Goal: Check status: Check status

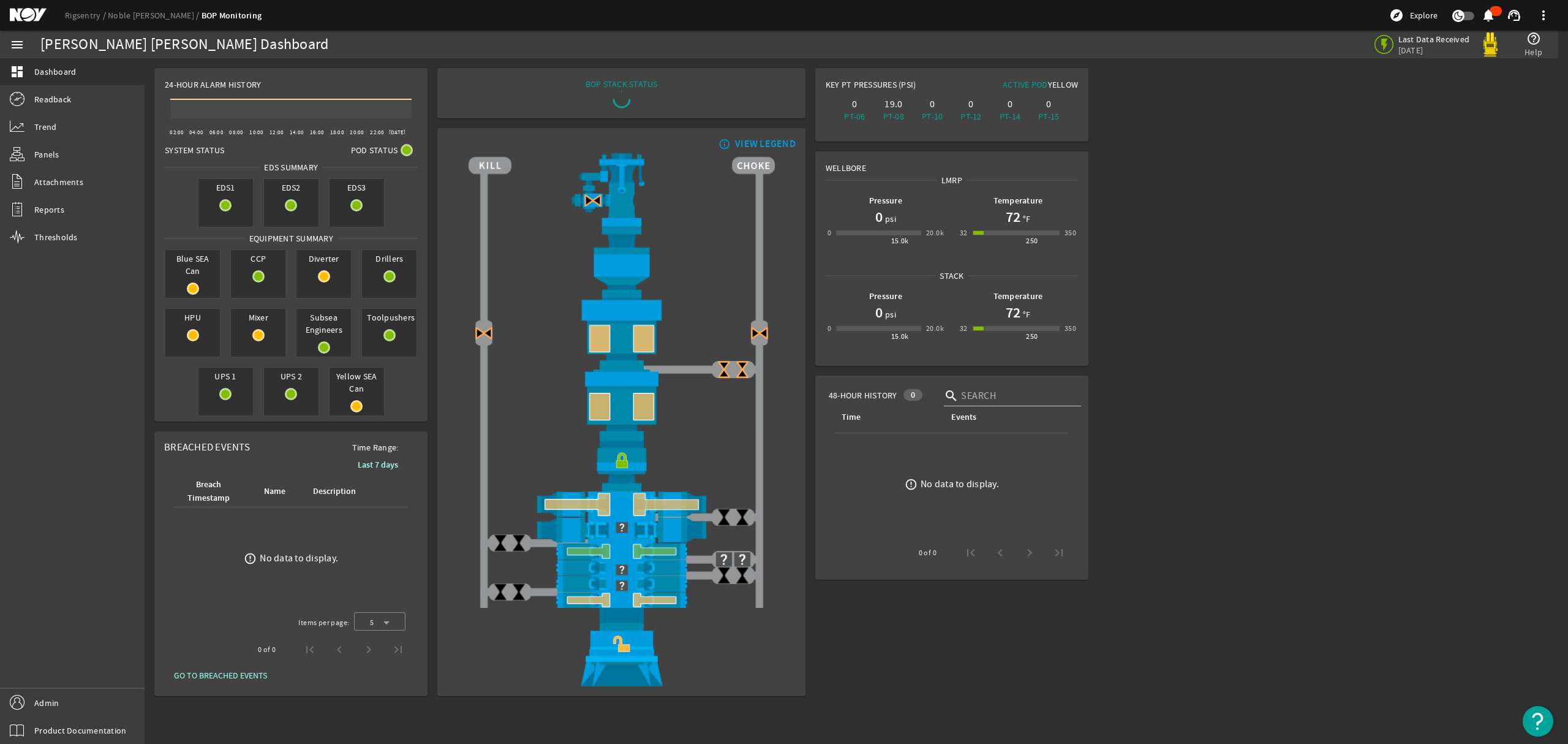
click at [1381, 48] on mat-icon at bounding box center [1382, 42] width 14 height 14
click at [64, 101] on span "Readback" at bounding box center [52, 99] width 37 height 12
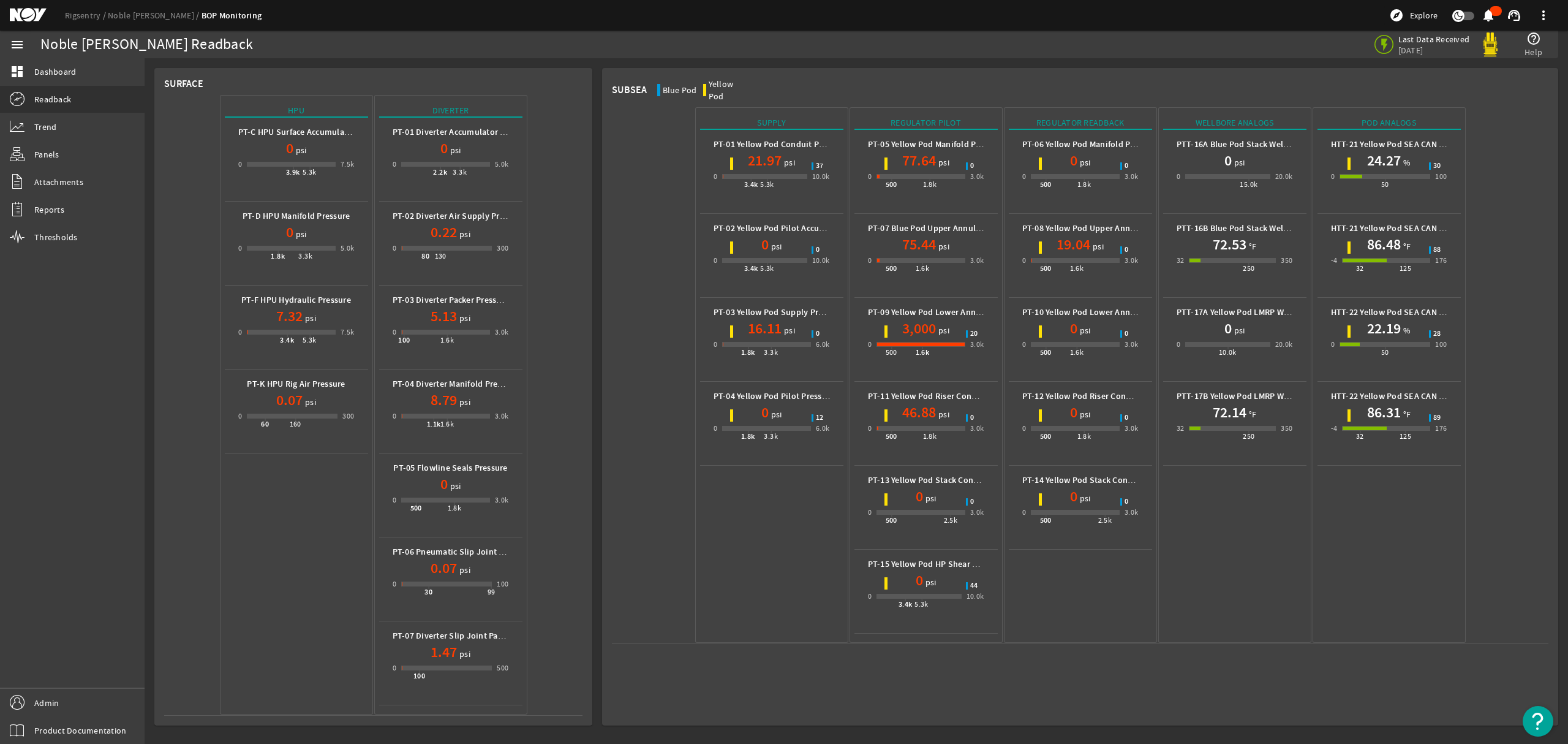
click at [764, 152] on h1 "21.97" at bounding box center [765, 160] width 34 height 20
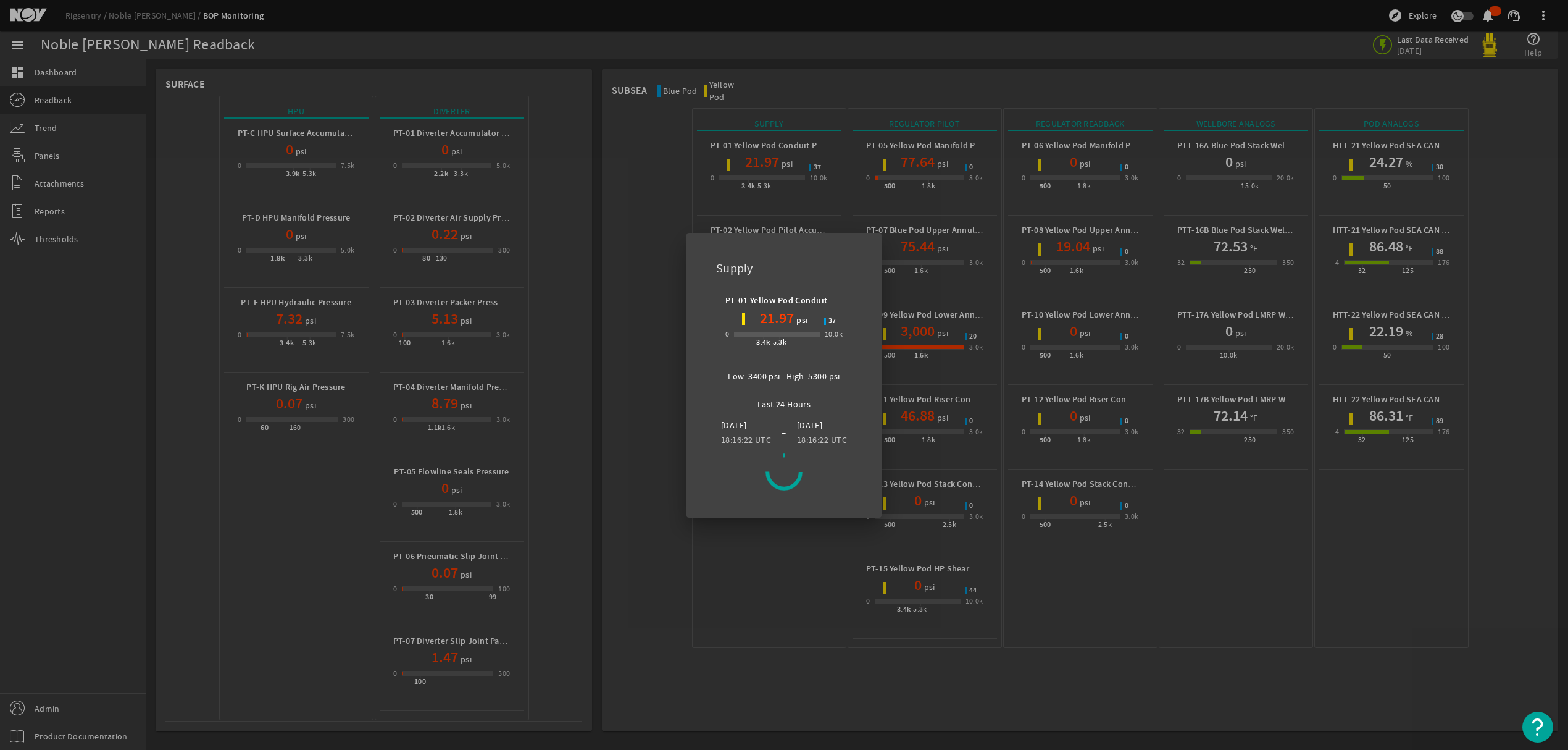
click at [1357, 635] on div at bounding box center [784, 375] width 1568 height 750
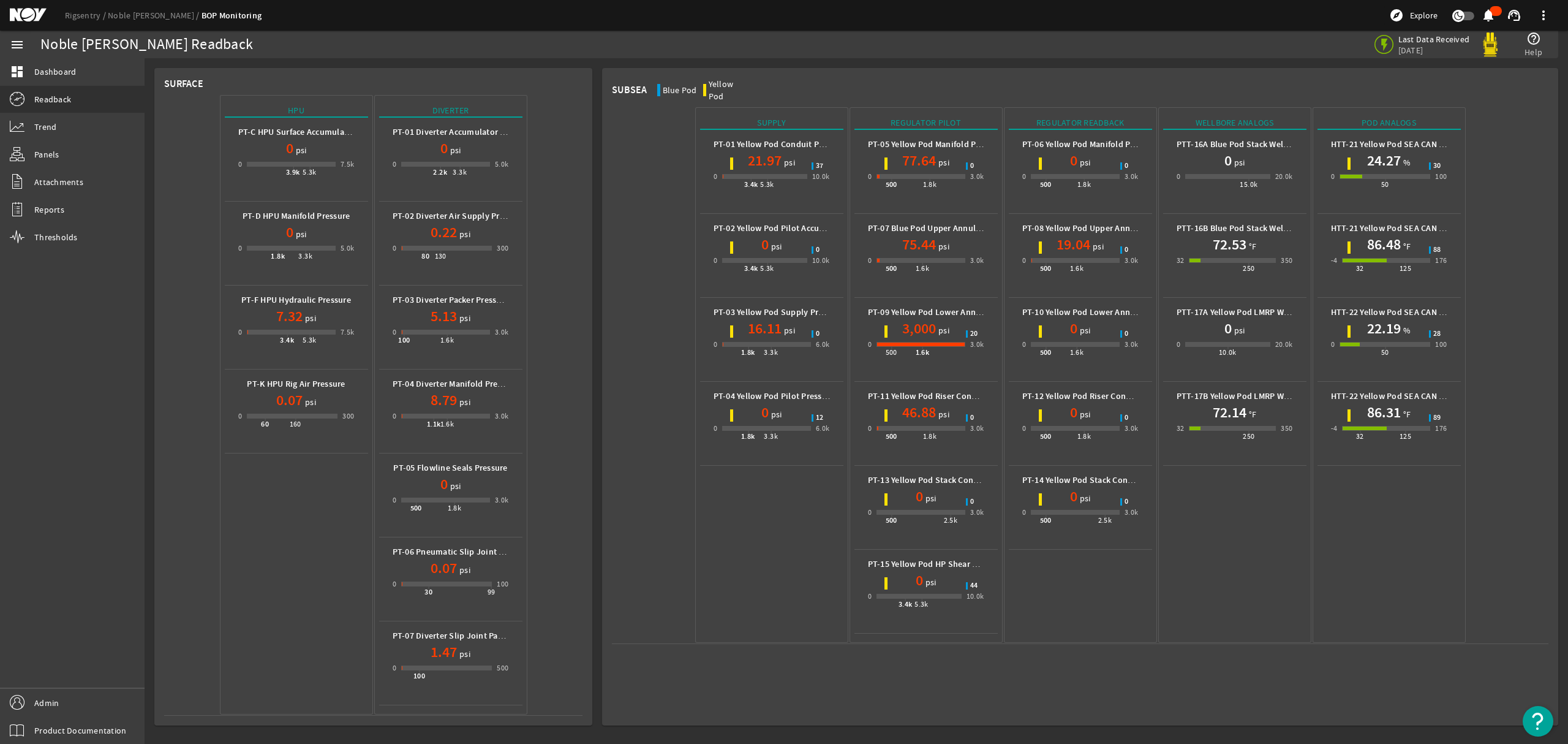
click at [30, 22] on mat-icon at bounding box center [37, 14] width 55 height 14
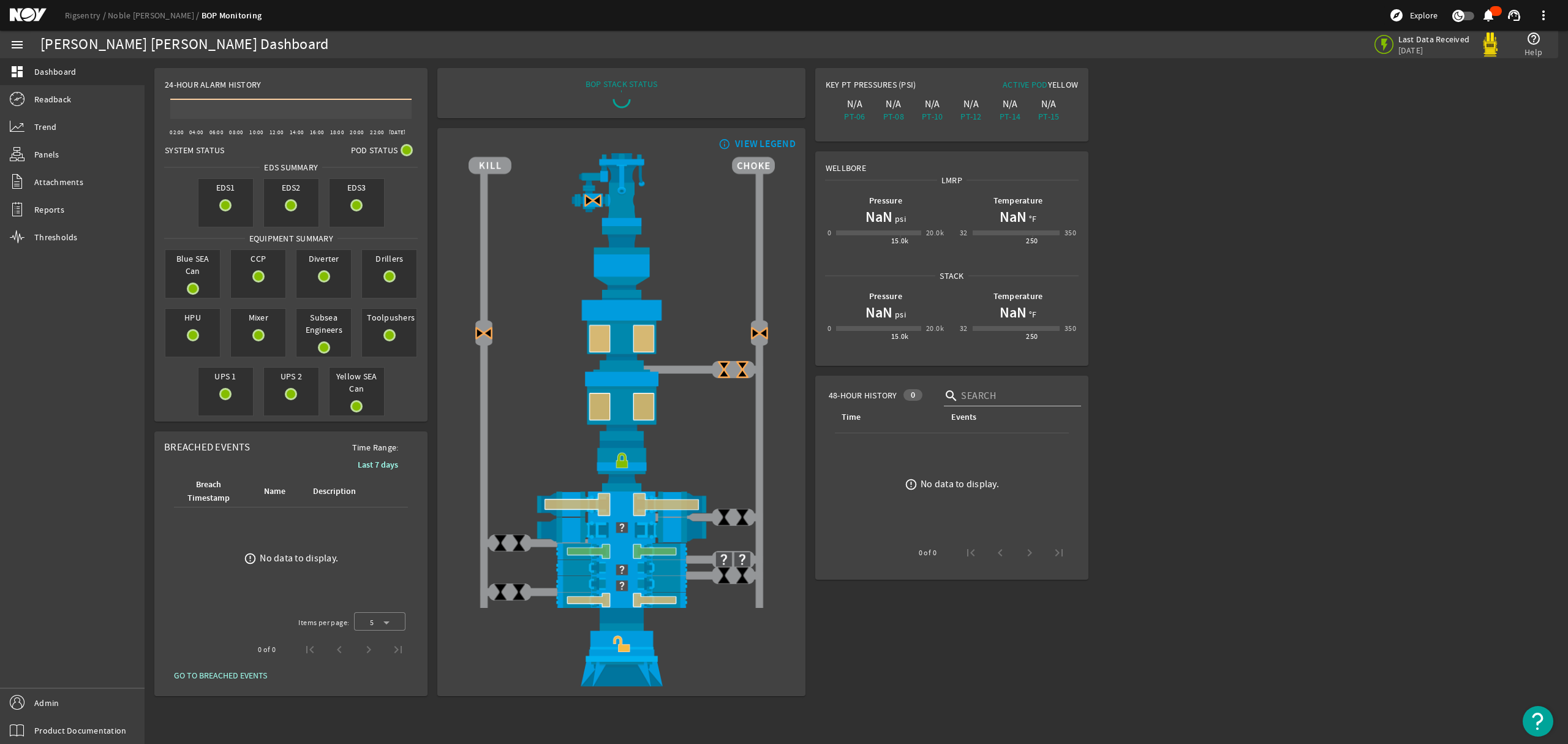
click at [881, 306] on h1 "NaN" at bounding box center [879, 312] width 27 height 20
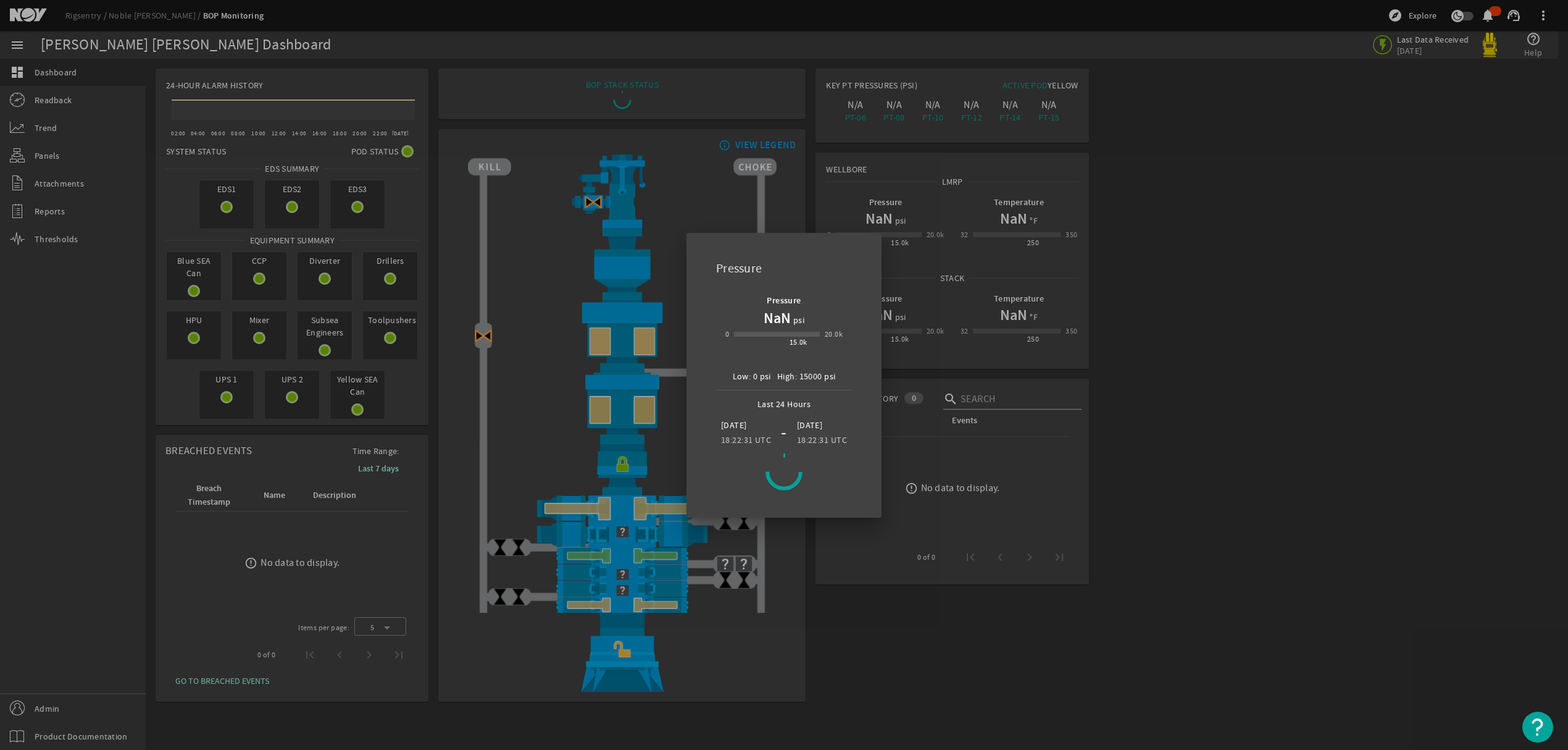
click at [1208, 294] on div at bounding box center [784, 375] width 1568 height 750
